Goal: Task Accomplishment & Management: Manage account settings

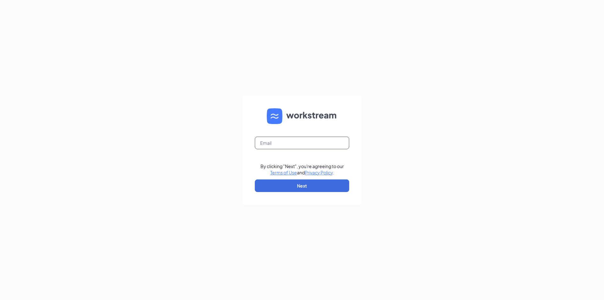
click at [320, 142] on input "text" at bounding box center [302, 142] width 94 height 13
click at [274, 143] on input "text" at bounding box center [302, 142] width 94 height 13
type input "[EMAIL_ADDRESS][DOMAIN_NAME]"
click at [299, 186] on button "Next" at bounding box center [302, 185] width 94 height 13
